Goal: Information Seeking & Learning: Learn about a topic

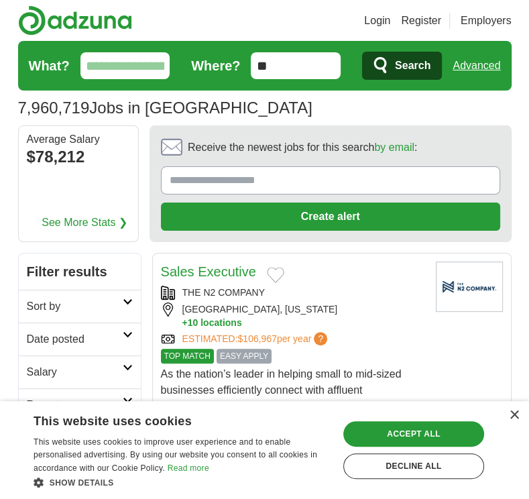
click at [101, 388] on link "Remote" at bounding box center [80, 404] width 122 height 33
click at [423, 466] on div "Decline all" at bounding box center [414, 466] width 141 height 25
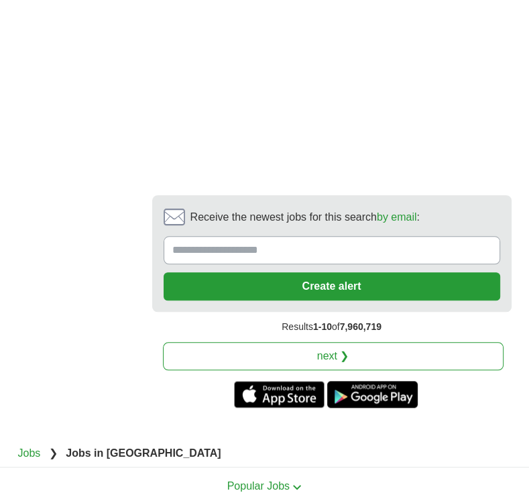
scroll to position [3246, 0]
